Goal: Transaction & Acquisition: Purchase product/service

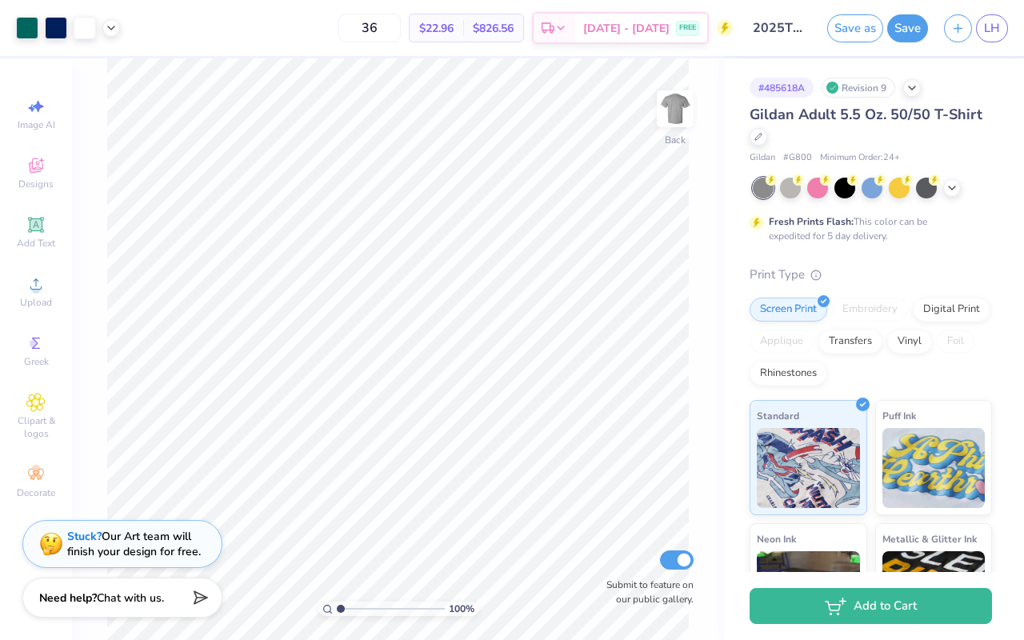
click at [857, 161] on span "Minimum Order: 24 +" at bounding box center [860, 158] width 80 height 14
click at [849, 121] on span "Gildan Adult 5.5 Oz. 50/50 T-Shirt" at bounding box center [865, 114] width 233 height 19
click at [826, 191] on div at bounding box center [817, 186] width 21 height 21
click at [789, 191] on div at bounding box center [790, 186] width 21 height 21
click at [765, 141] on div "Gildan Adult 5.5 Oz. 50/50 T-Shirt" at bounding box center [870, 125] width 242 height 43
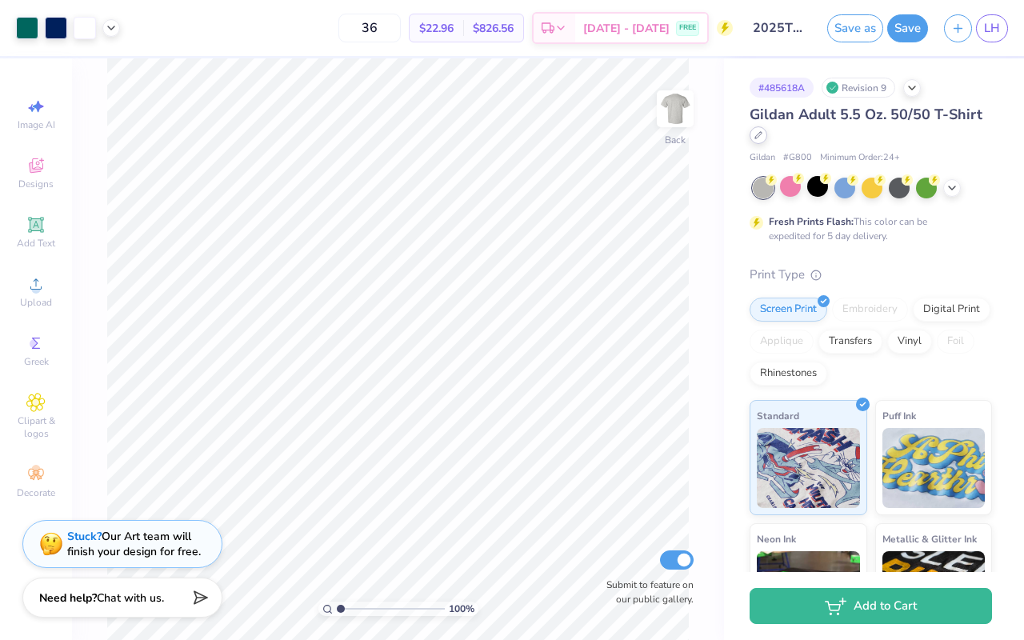
click at [760, 139] on div at bounding box center [758, 135] width 18 height 18
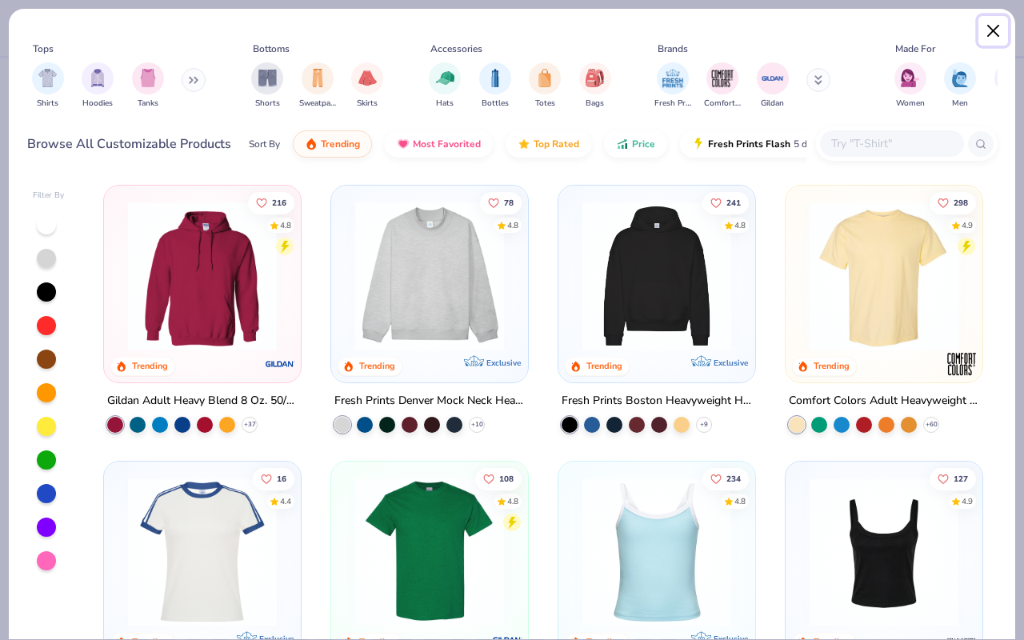
click at [985, 34] on button "Close" at bounding box center [993, 31] width 30 height 30
